Goal: Browse casually

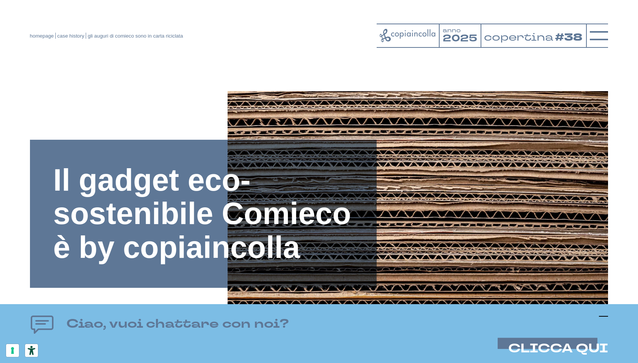
click at [605, 315] on icon at bounding box center [603, 316] width 9 height 9
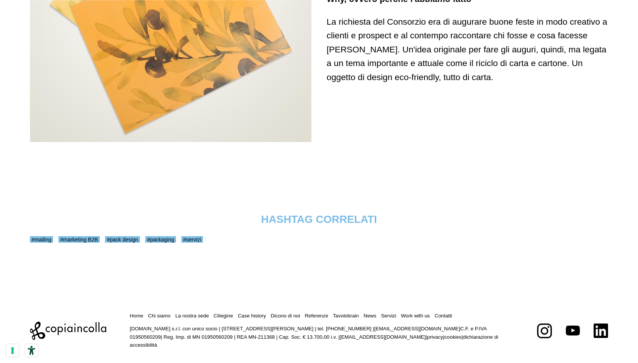
scroll to position [2324, 0]
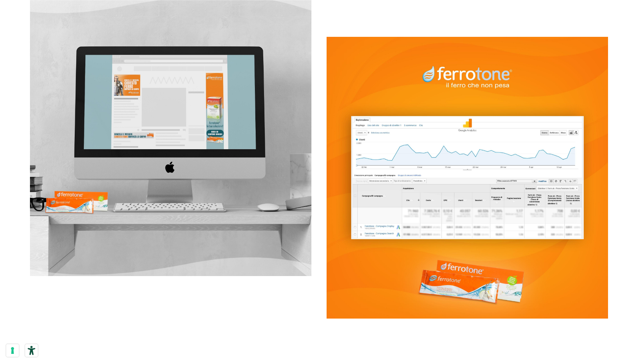
scroll to position [2121, 0]
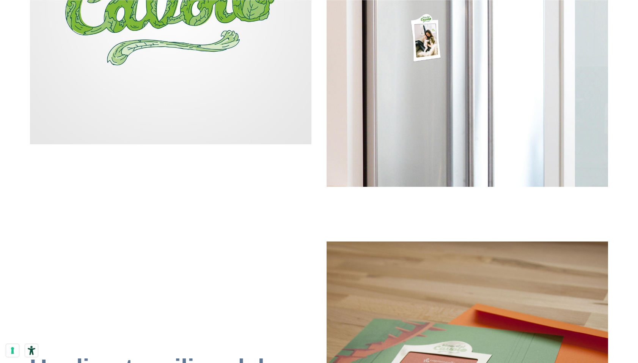
scroll to position [1202, 0]
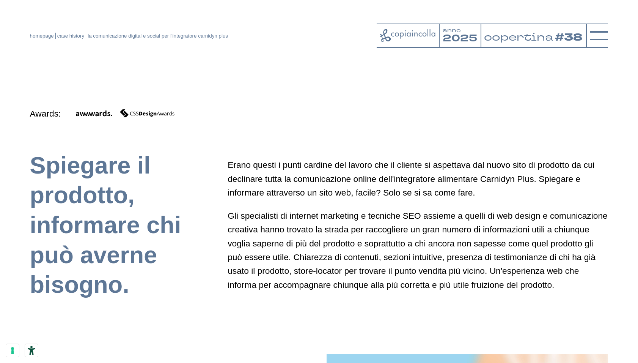
scroll to position [395, 0]
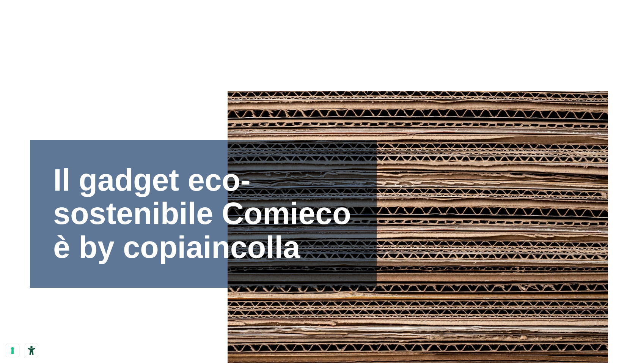
scroll to position [2324, 0]
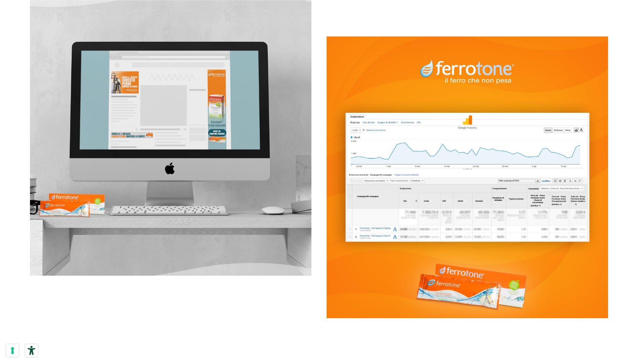
scroll to position [2121, 0]
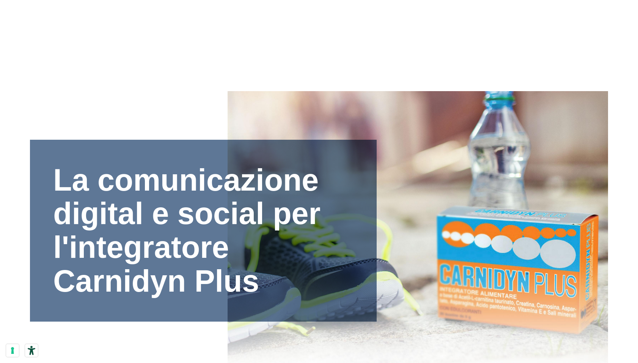
scroll to position [395, 0]
